Goal: Find specific page/section: Find specific page/section

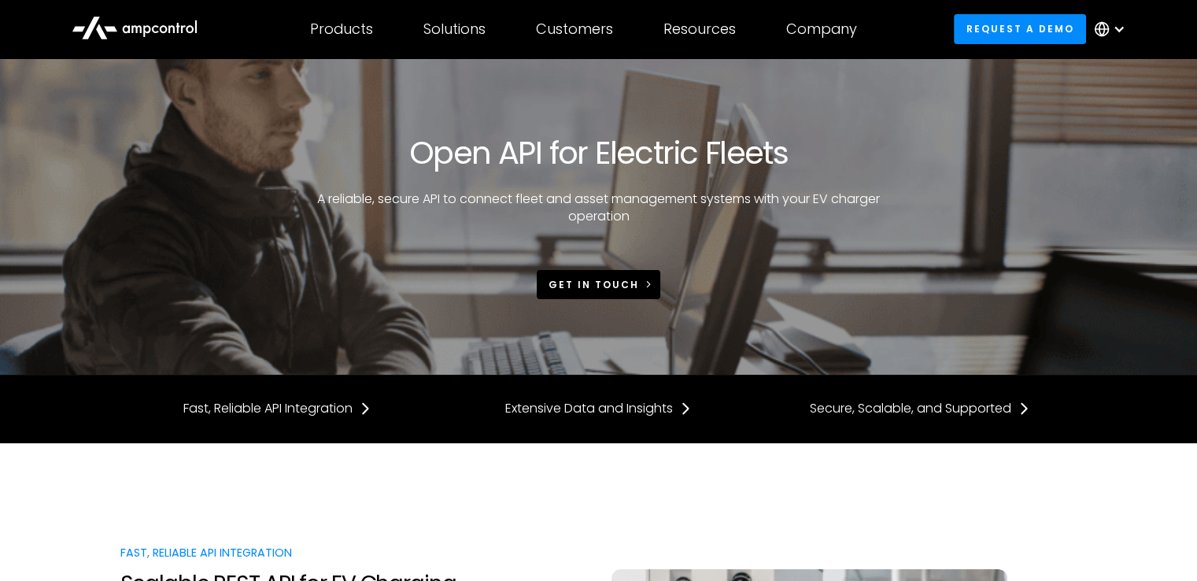
click at [587, 287] on div "Get in touch" at bounding box center [594, 285] width 91 height 14
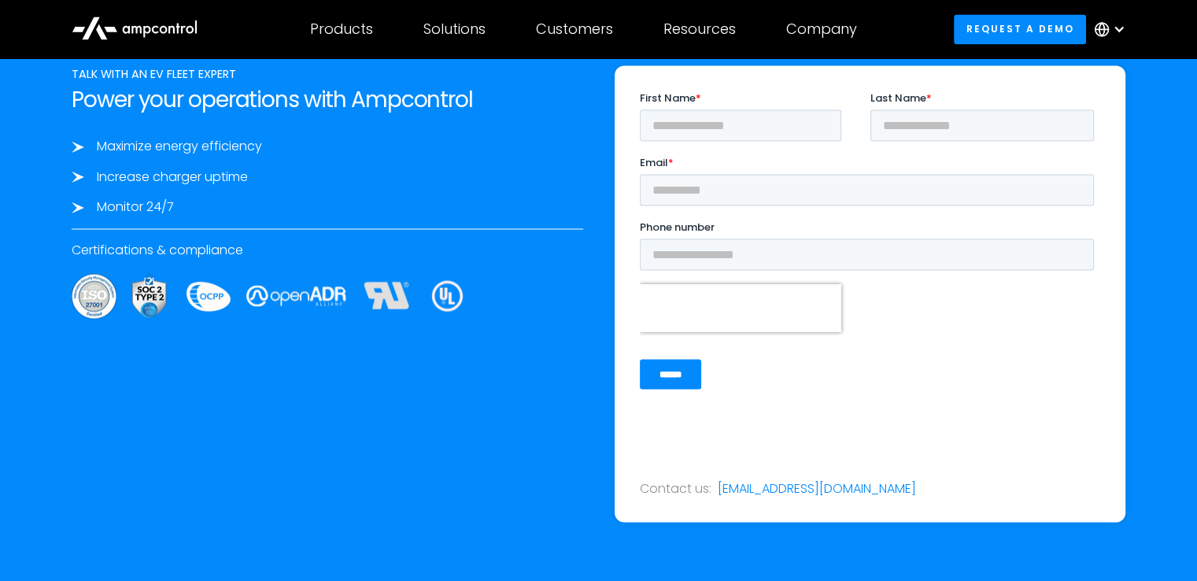
scroll to position [2671, 0]
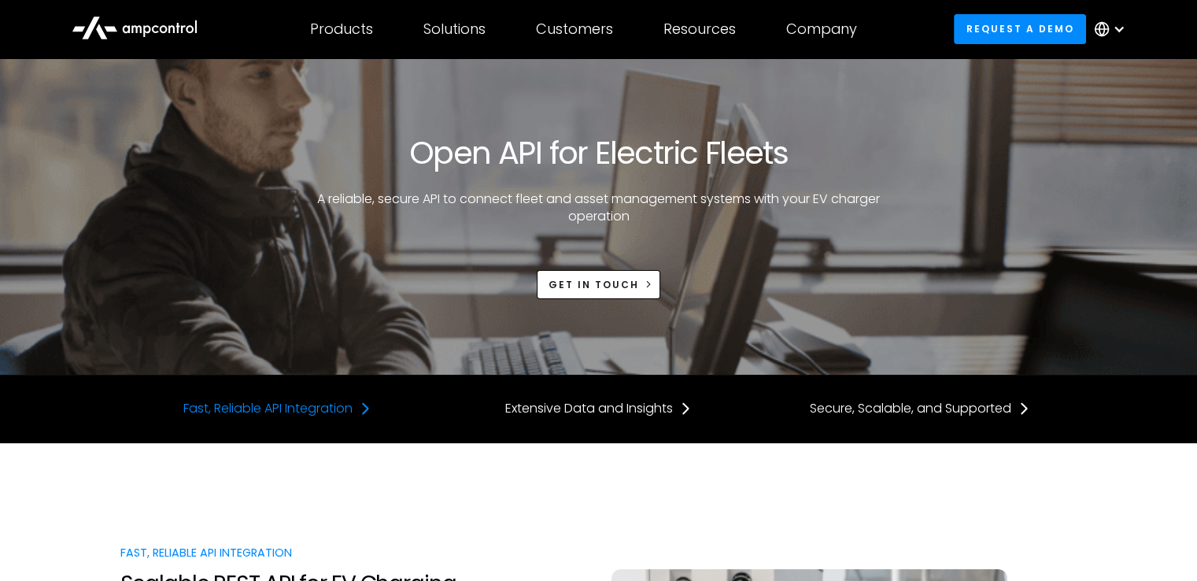
click at [309, 407] on div "Fast, Reliable API Integration" at bounding box center [267, 408] width 169 height 17
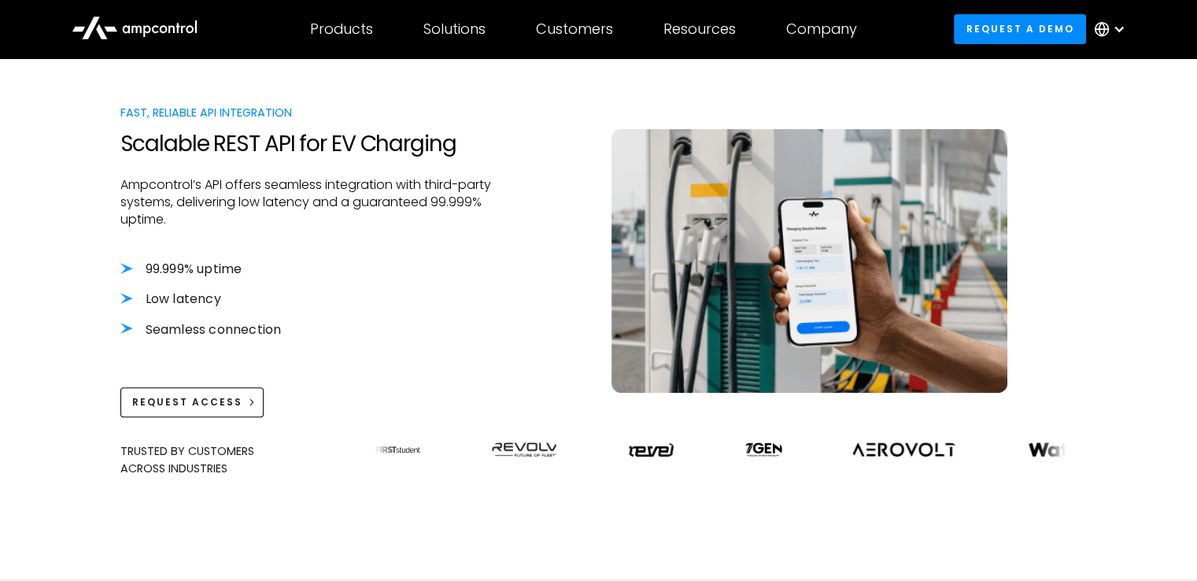
scroll to position [442, 0]
